Goal: Information Seeking & Learning: Understand process/instructions

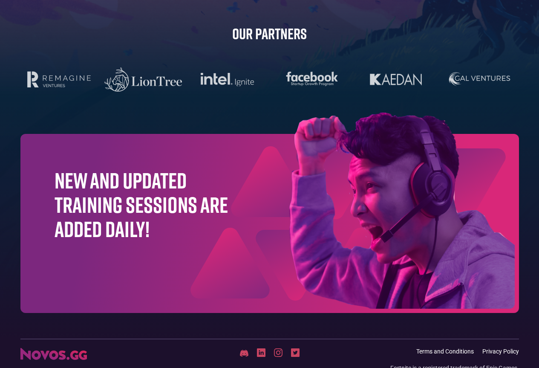
scroll to position [2661, 0]
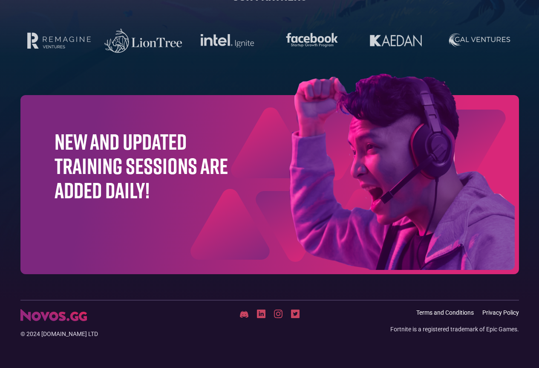
click at [450, 314] on link "Terms and Conditions" at bounding box center [445, 312] width 58 height 7
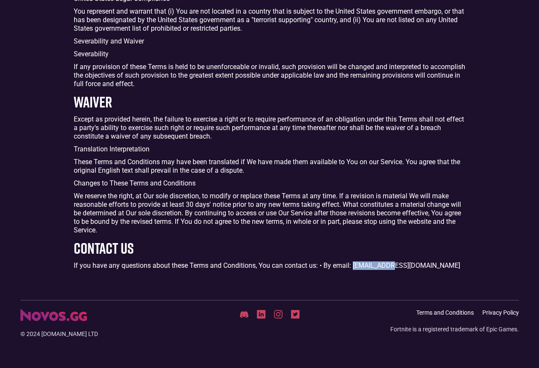
drag, startPoint x: 400, startPoint y: 265, endPoint x: 355, endPoint y: 267, distance: 45.2
click at [355, 267] on p "If you have any questions about these Terms and Conditions, You can contact us:…" at bounding box center [270, 265] width 392 height 9
copy p "[EMAIL_ADDRESS][DOMAIN_NAME]"
click at [493, 311] on link "Privacy Policy" at bounding box center [501, 312] width 37 height 7
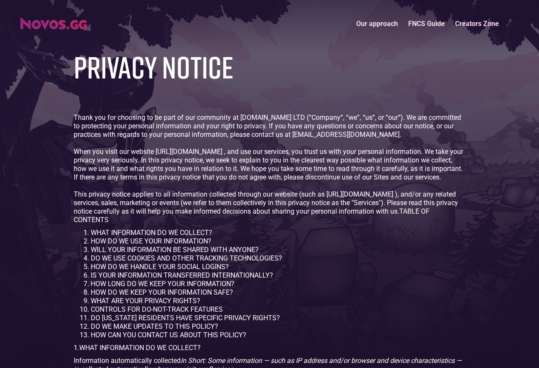
scroll to position [548, 0]
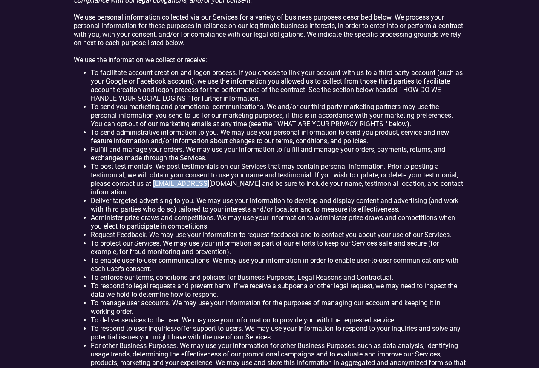
drag, startPoint x: 202, startPoint y: 186, endPoint x: 154, endPoint y: 188, distance: 48.2
click at [154, 188] on li "To post testimonials. We post testimonials on our Services that may contain per…" at bounding box center [278, 179] width 375 height 34
copy li "[EMAIL_ADDRESS][DOMAIN_NAME]"
